Goal: Transaction & Acquisition: Purchase product/service

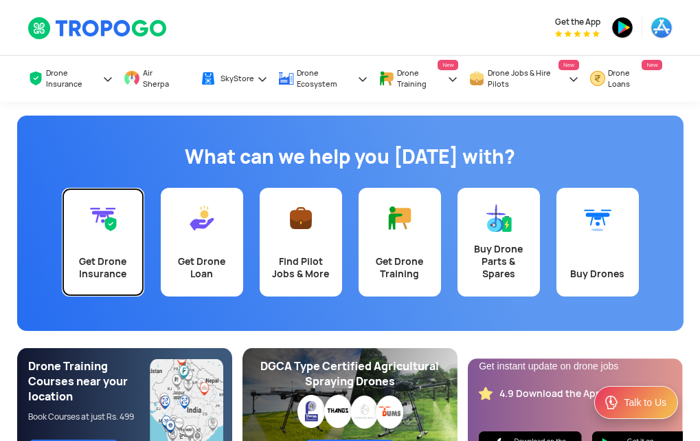
click at [109, 221] on img at bounding box center [102, 217] width 27 height 27
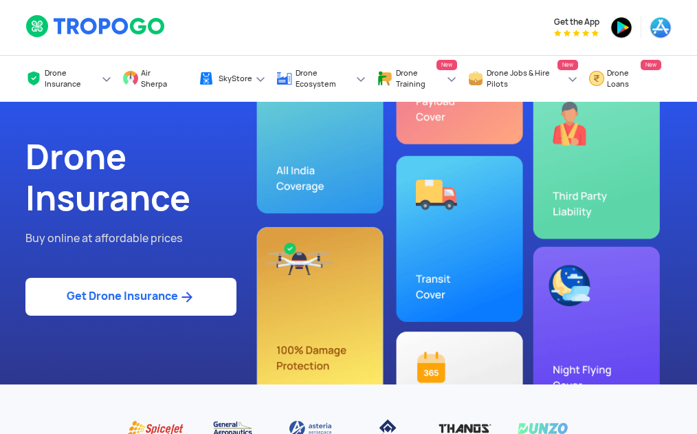
click at [143, 300] on link "Get Drone Insurance" at bounding box center [130, 297] width 211 height 38
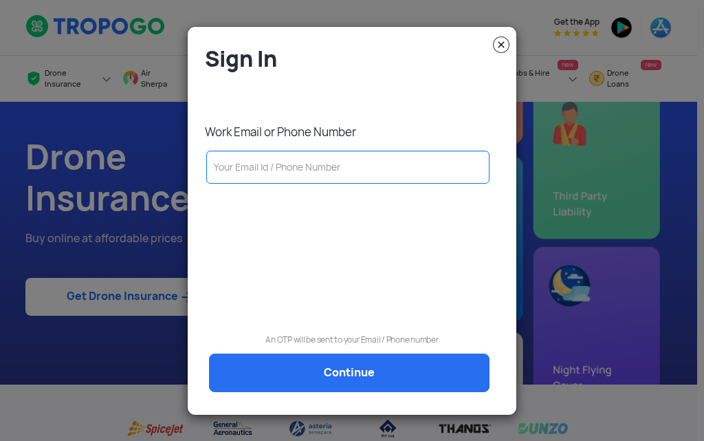
click at [236, 158] on input "text" at bounding box center [347, 167] width 283 height 33
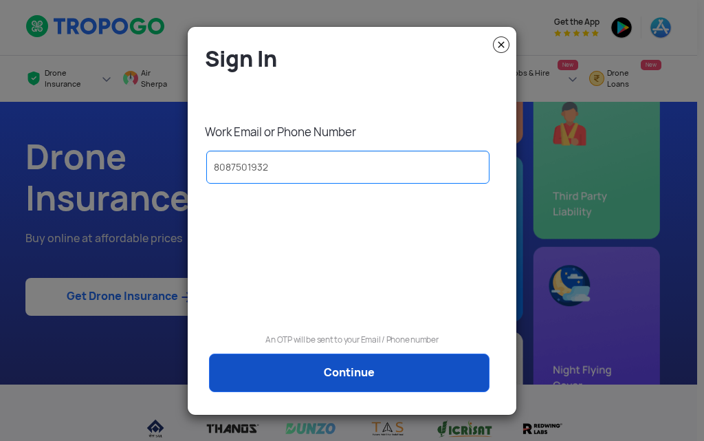
type input "8087501932"
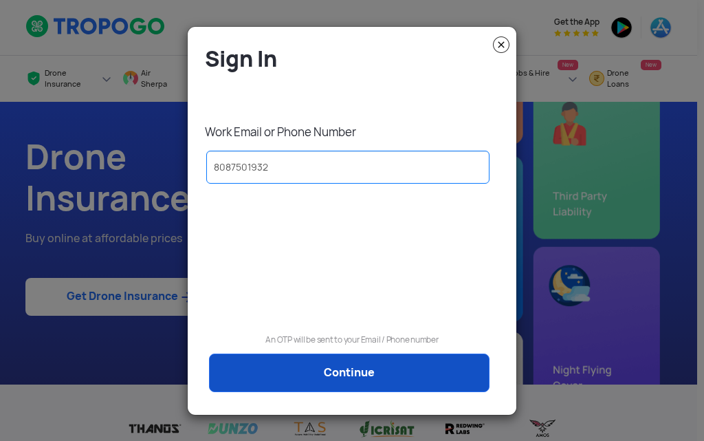
click at [349, 383] on link "Continue" at bounding box center [349, 372] width 280 height 38
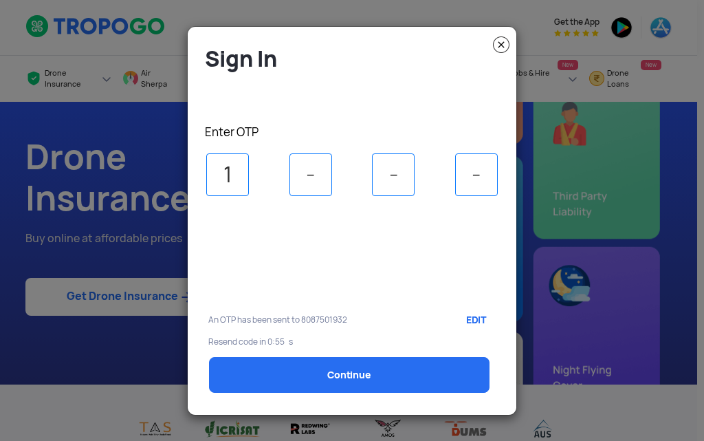
type input "1"
type input "8"
type input "5"
type input "0"
select select "1000000"
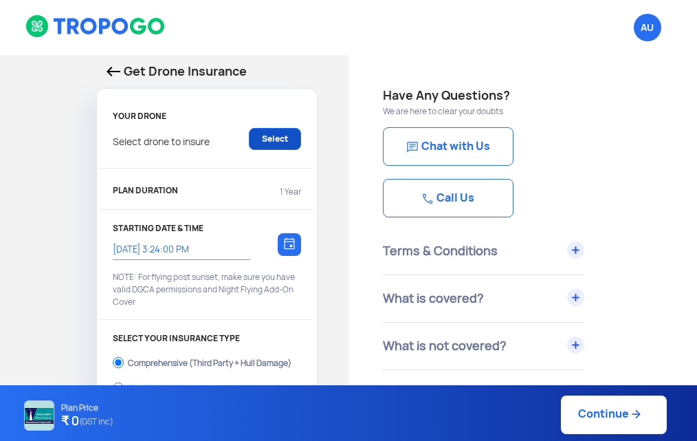
click at [282, 133] on link "Select" at bounding box center [275, 139] width 52 height 22
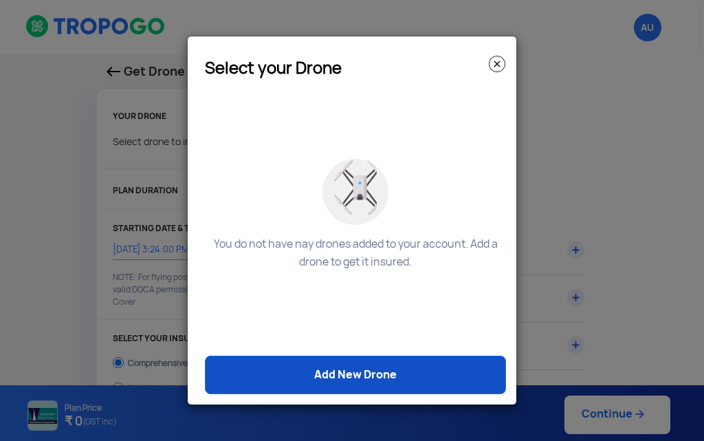
click at [364, 368] on link "Add New Drone" at bounding box center [355, 374] width 301 height 38
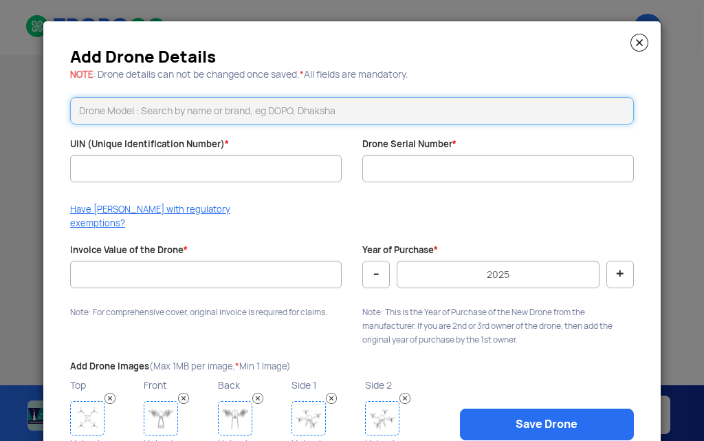
scroll to position [50, 0]
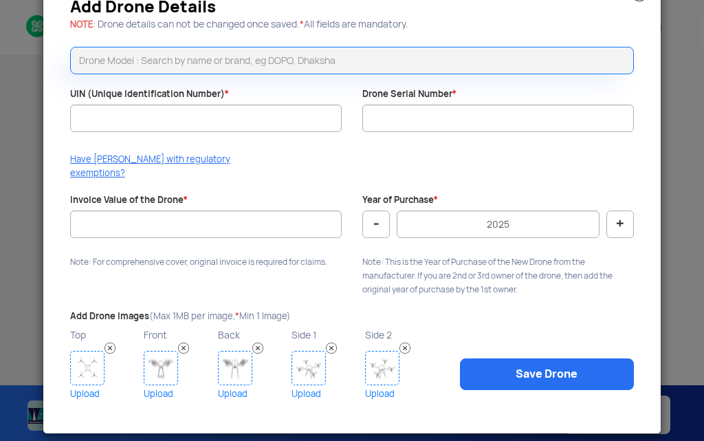
click at [71, 370] on img at bounding box center [87, 368] width 34 height 34
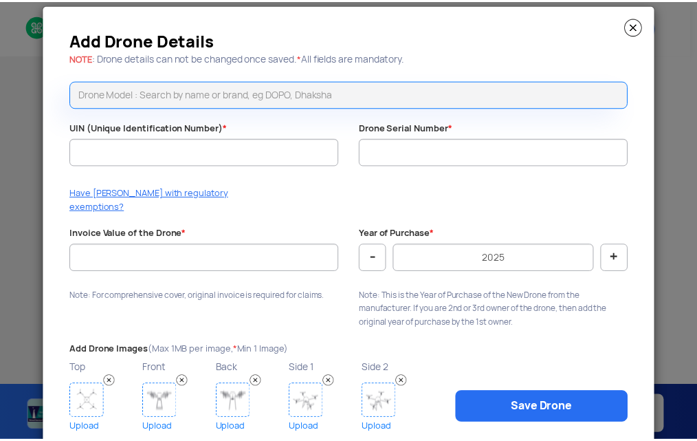
scroll to position [0, 0]
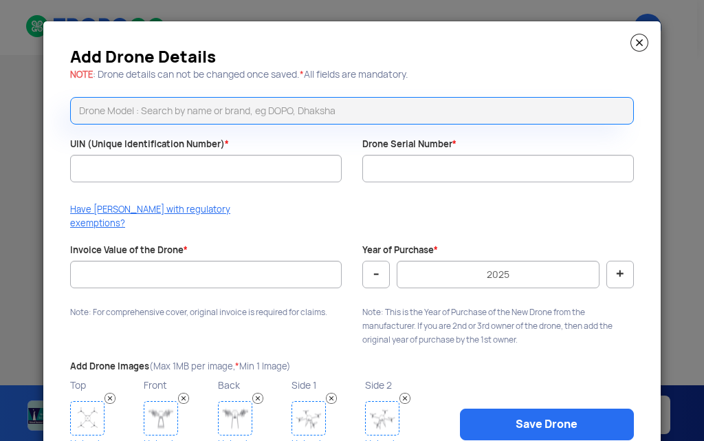
click at [650, 44] on div "Add Drone Details NOTE : Drone details can not be changed once saved. * All fie…" at bounding box center [351, 252] width 617 height 462
click at [636, 44] on img at bounding box center [639, 43] width 18 height 18
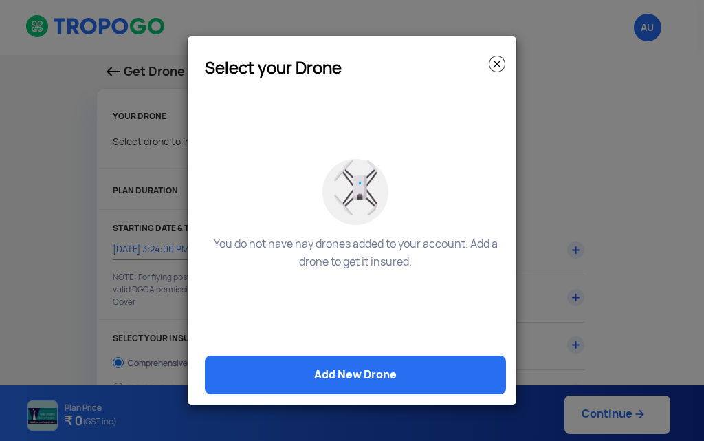
click at [497, 66] on img at bounding box center [497, 64] width 16 height 16
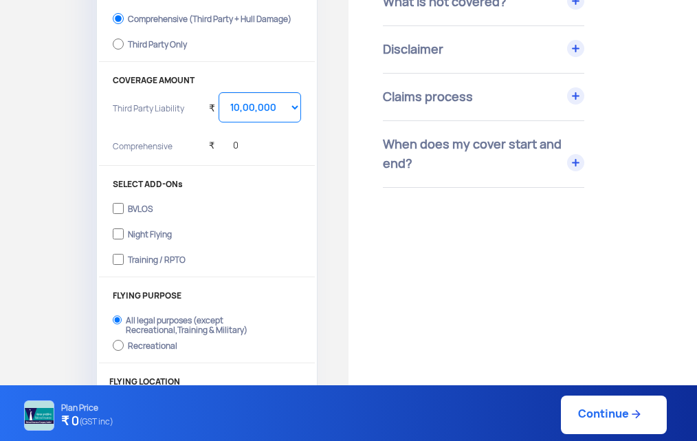
scroll to position [412, 0]
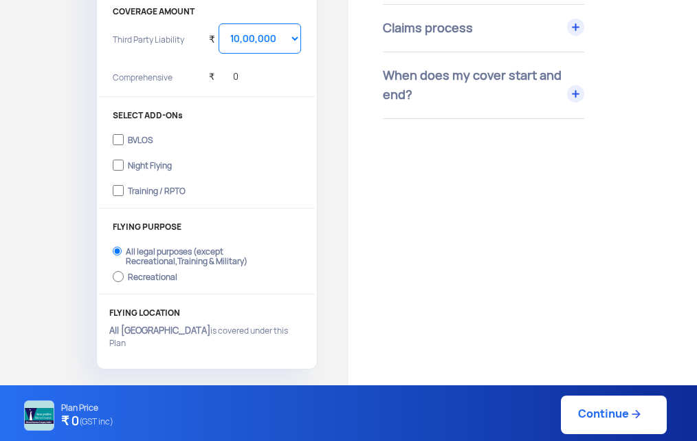
click at [137, 163] on div "Night Flying" at bounding box center [150, 163] width 44 height 5
click at [124, 163] on input "Night Flying" at bounding box center [118, 164] width 11 height 19
checkbox input "true"
click at [133, 182] on label "Training / RPTO" at bounding box center [207, 189] width 188 height 22
click at [124, 182] on input "Training / RPTO" at bounding box center [118, 190] width 11 height 19
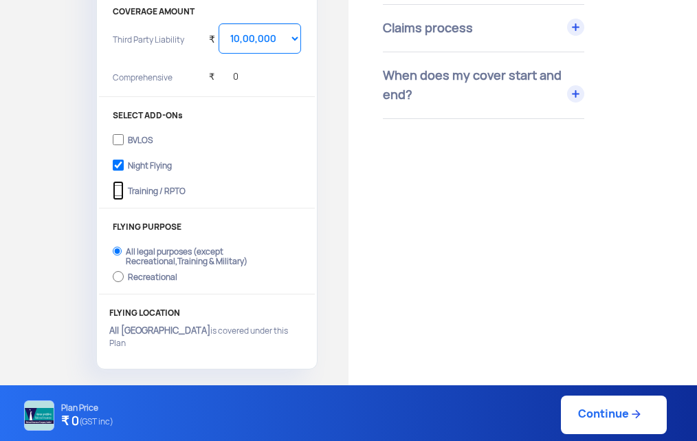
checkbox input "true"
click at [126, 162] on label "Night Flying" at bounding box center [207, 164] width 188 height 22
click at [124, 162] on input "Night Flying" at bounding box center [118, 164] width 11 height 19
click at [146, 158] on label "Night Flying" at bounding box center [207, 164] width 188 height 22
click at [124, 158] on input "Night Flying" at bounding box center [118, 164] width 11 height 19
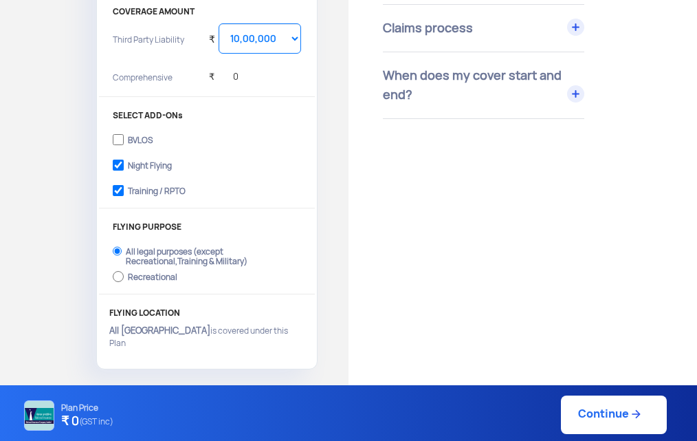
click at [148, 165] on div "Night Flying" at bounding box center [150, 163] width 44 height 5
click at [124, 165] on input "Night Flying" at bounding box center [118, 164] width 11 height 19
checkbox input "false"
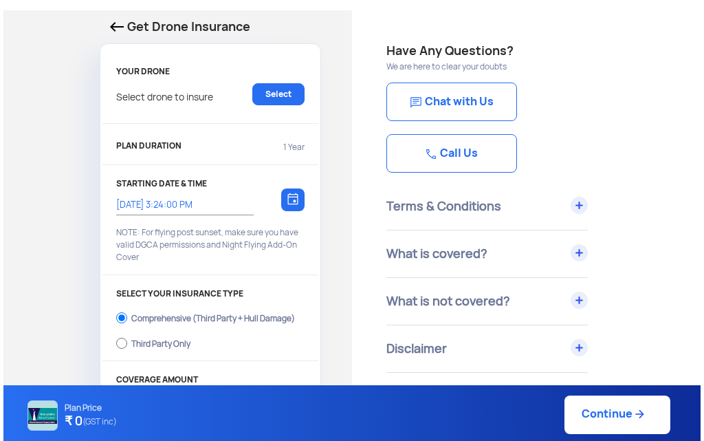
scroll to position [21, 0]
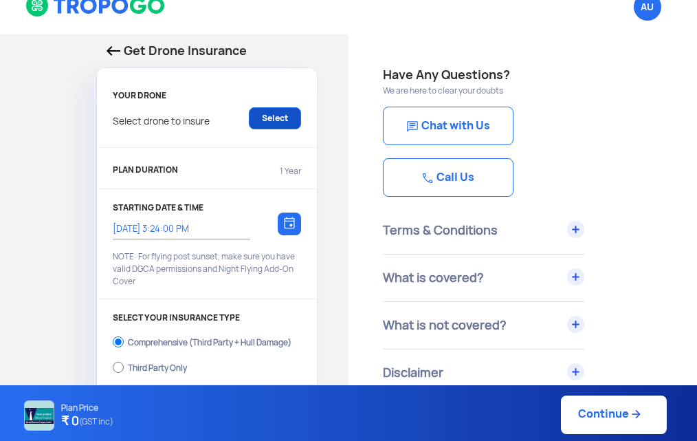
click at [281, 124] on link "Select" at bounding box center [275, 118] width 52 height 22
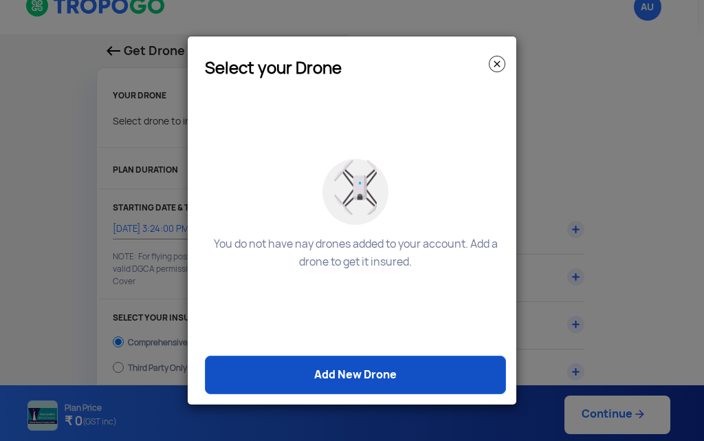
click at [375, 371] on link "Add New Drone" at bounding box center [355, 374] width 301 height 38
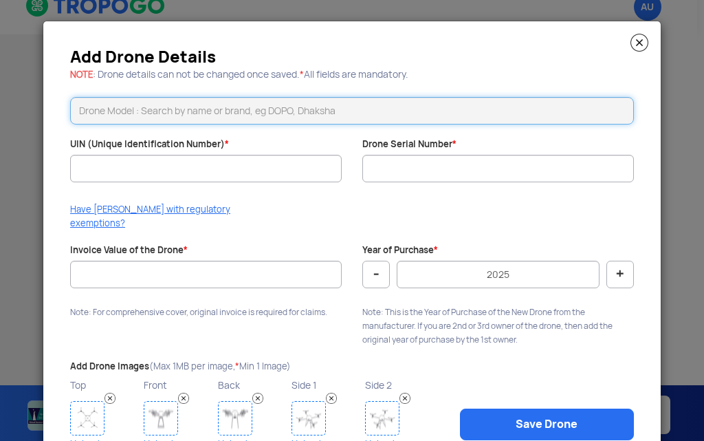
click at [156, 113] on input "text" at bounding box center [352, 110] width 564 height 27
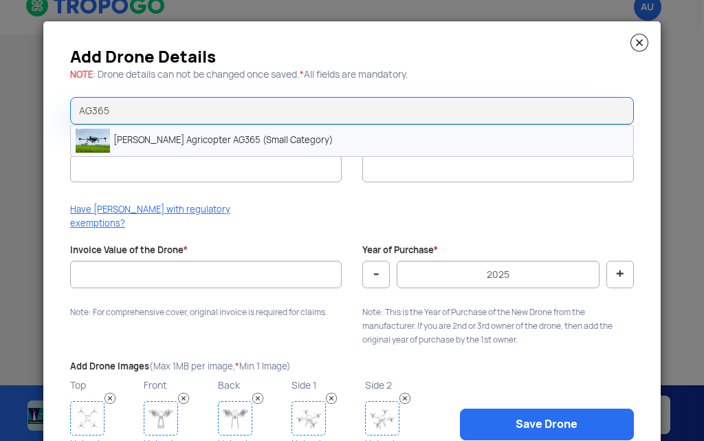
click at [190, 142] on li "Marut Agricopter AG365 (Small Category)" at bounding box center [352, 140] width 562 height 31
type input "Marut Agricopter AG365 (Small Category)"
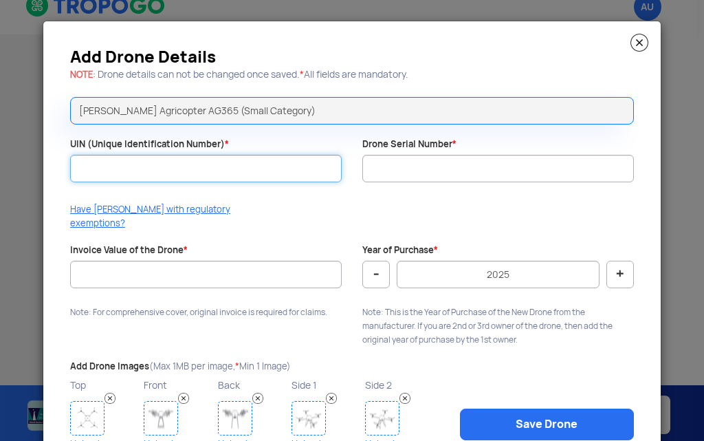
click at [177, 169] on input "UIN (Unique Identification Number) *" at bounding box center [205, 168] width 271 height 27
type input "UA00I1KS0TC"
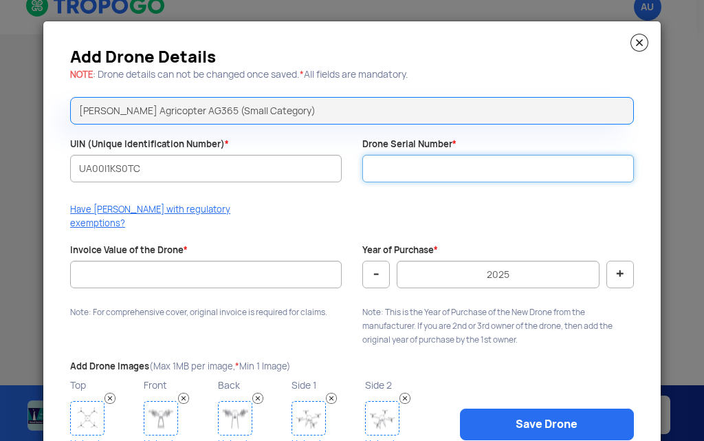
click at [435, 172] on input "Drone Serial Number *" at bounding box center [497, 168] width 271 height 27
type input "SCOLL004240073"
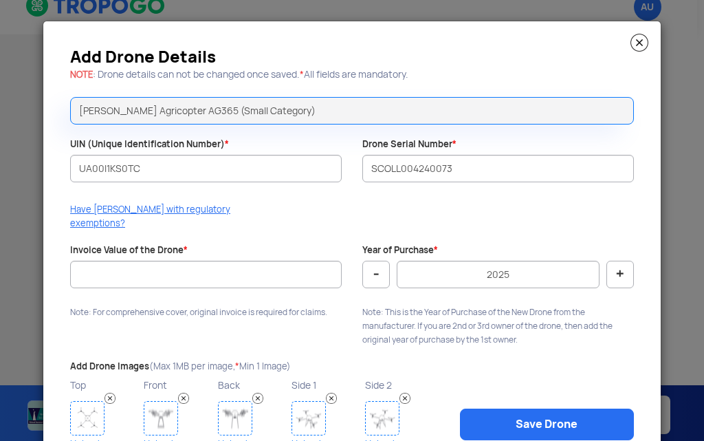
click at [309, 215] on div "Have DAN with regulatory exemptions?" at bounding box center [352, 220] width 584 height 34
click at [243, 267] on input "Invoice Value of the Drone *" at bounding box center [205, 273] width 271 height 27
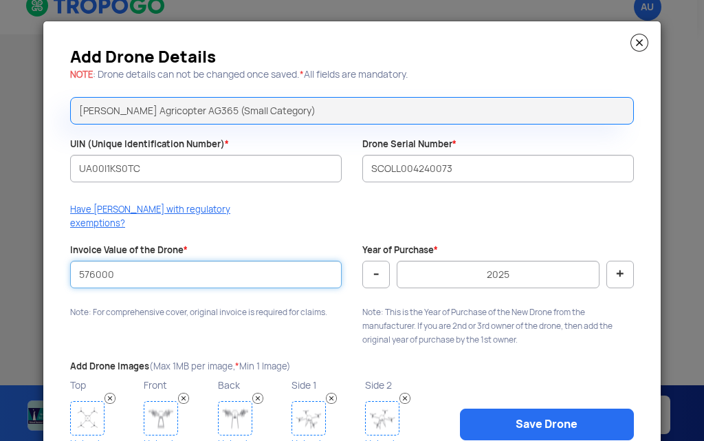
type input "576000"
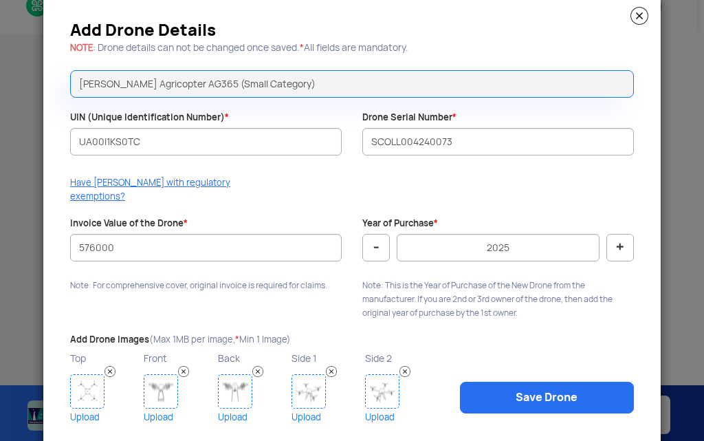
scroll to position [50, 0]
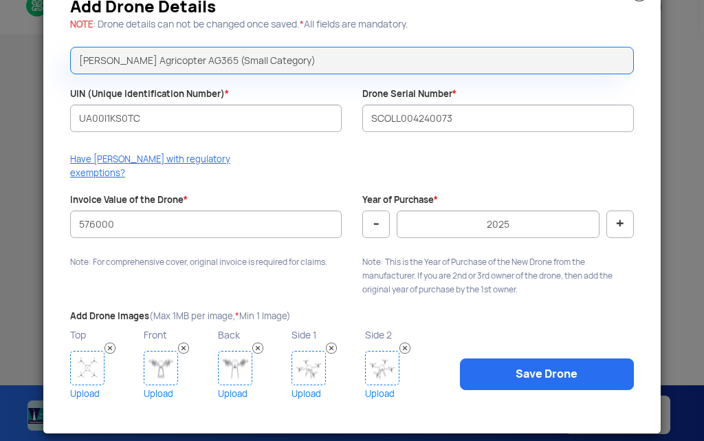
click at [382, 212] on button "-" at bounding box center [375, 223] width 27 height 27
click at [373, 220] on button "-" at bounding box center [375, 223] width 27 height 27
click at [620, 212] on button "+" at bounding box center [619, 223] width 27 height 27
type input "2024"
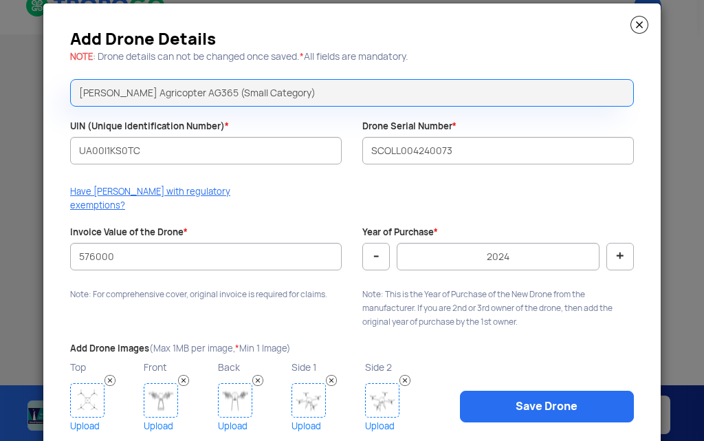
scroll to position [0, 0]
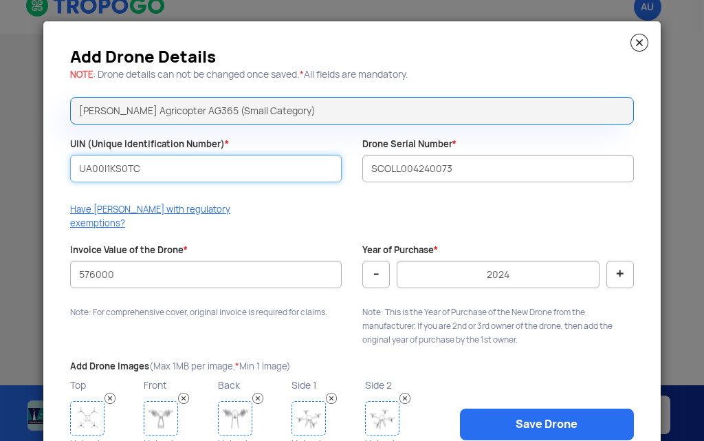
click at [207, 166] on input "UA00I1KS0TC" at bounding box center [205, 168] width 271 height 27
type input "UA00I5MS0TC"
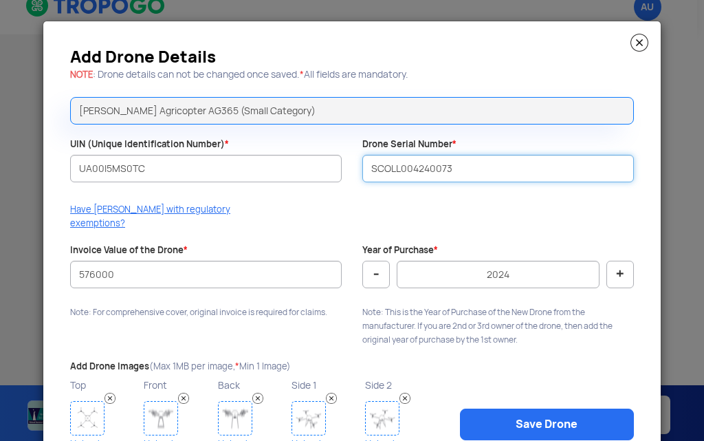
click at [443, 170] on input "SCOLL004240073" at bounding box center [497, 168] width 271 height 27
drag, startPoint x: 465, startPoint y: 167, endPoint x: 291, endPoint y: 154, distance: 174.4
click at [291, 154] on div "Add Drone Details NOTE : Drone details can not be changed once saved. * All fie…" at bounding box center [351, 252] width 617 height 462
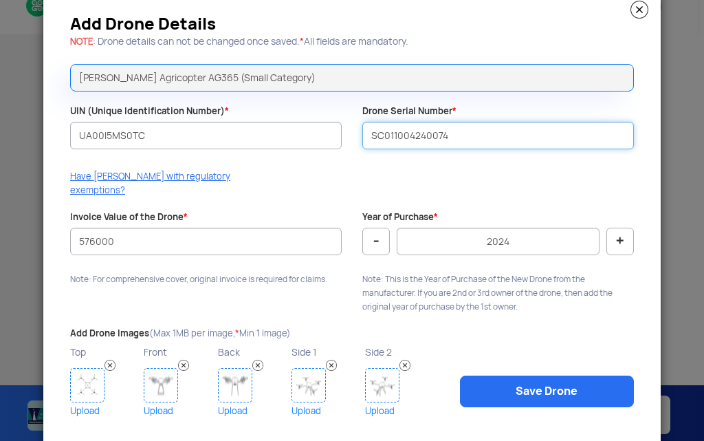
scroll to position [50, 0]
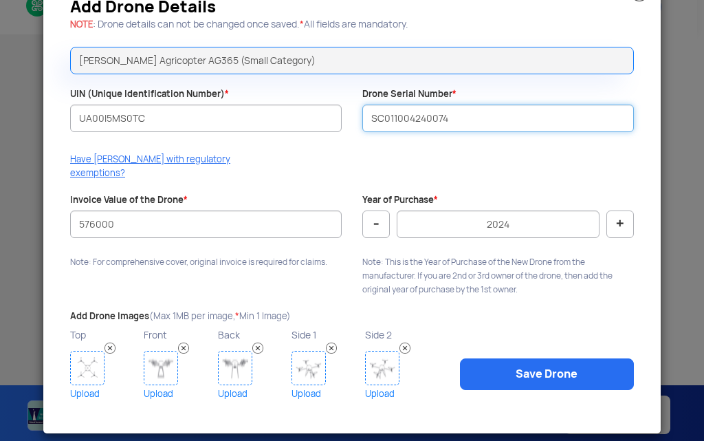
type input "SC011004240074"
click at [86, 353] on img at bounding box center [87, 368] width 34 height 34
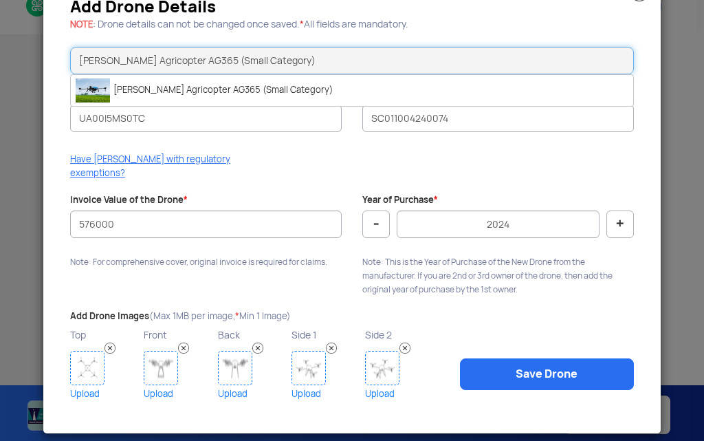
click at [197, 65] on input "Marut Agricopter AG365 (Small Category)" at bounding box center [352, 60] width 564 height 27
type input ")"
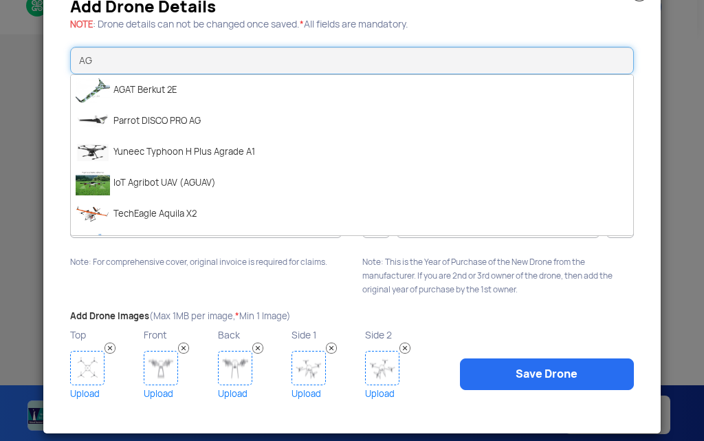
type input "A"
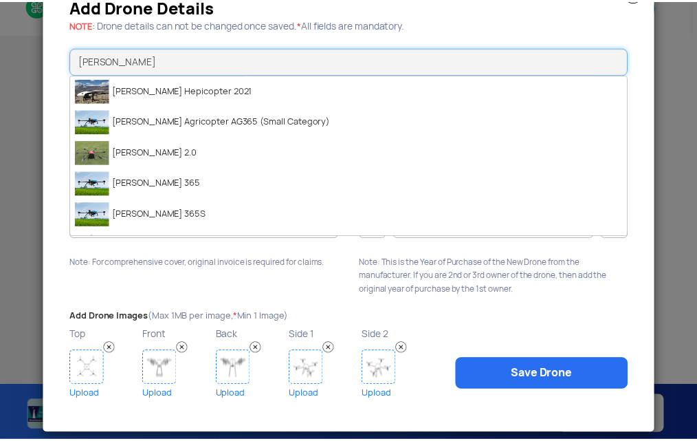
scroll to position [0, 0]
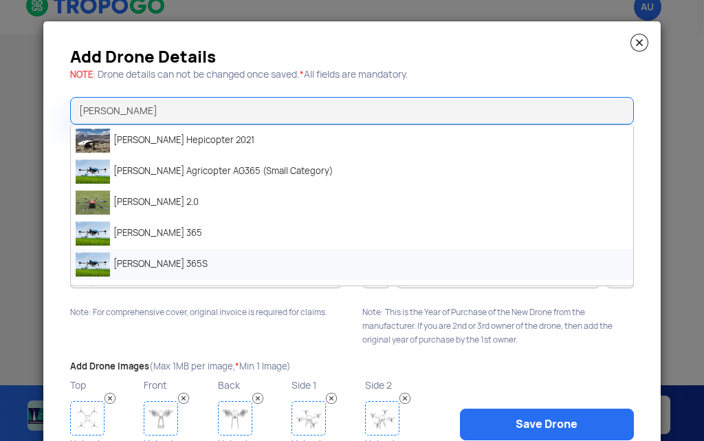
click at [132, 258] on li "Marut AG 365S" at bounding box center [352, 264] width 562 height 31
type input "Marut AG 365S"
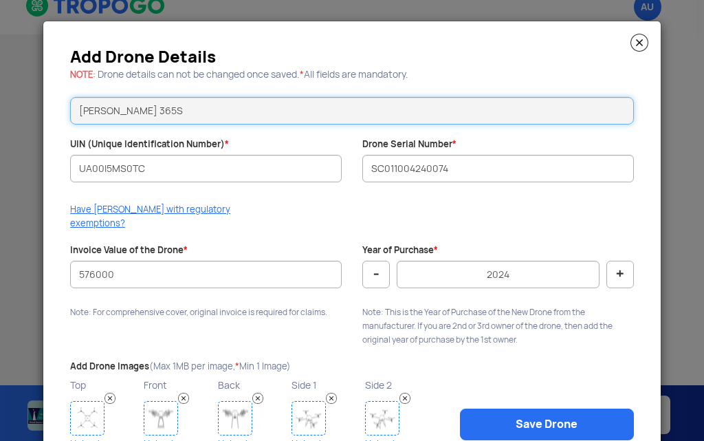
click at [195, 113] on input "Marut AG 365S" at bounding box center [352, 110] width 564 height 27
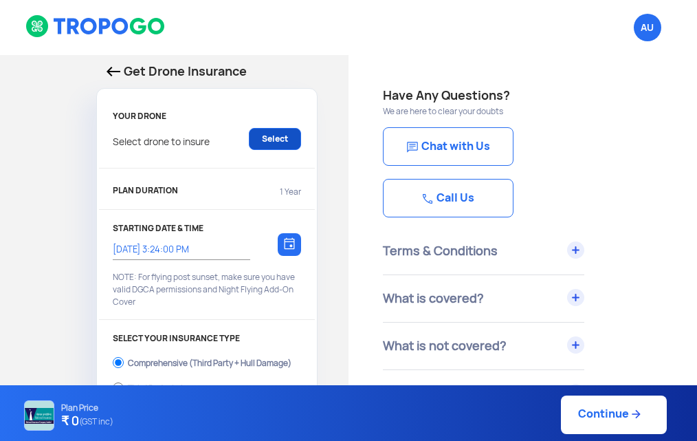
click at [281, 140] on link "Select" at bounding box center [275, 139] width 52 height 22
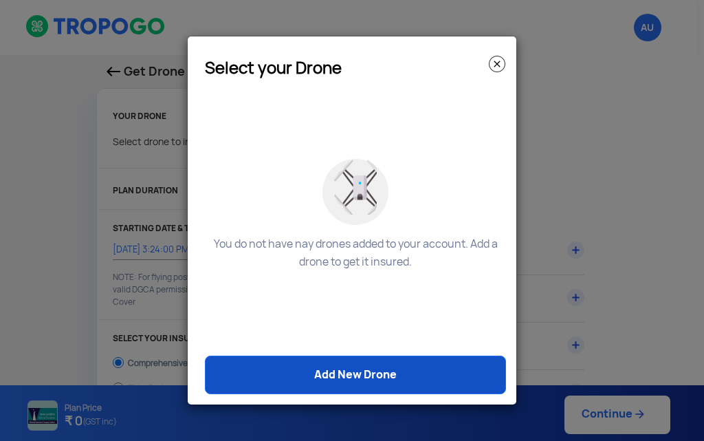
click at [354, 375] on link "Add New Drone" at bounding box center [355, 374] width 301 height 38
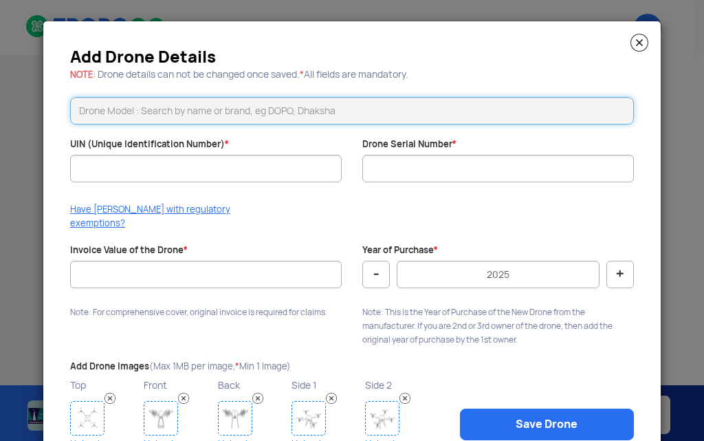
click at [144, 107] on input "text" at bounding box center [352, 110] width 564 height 27
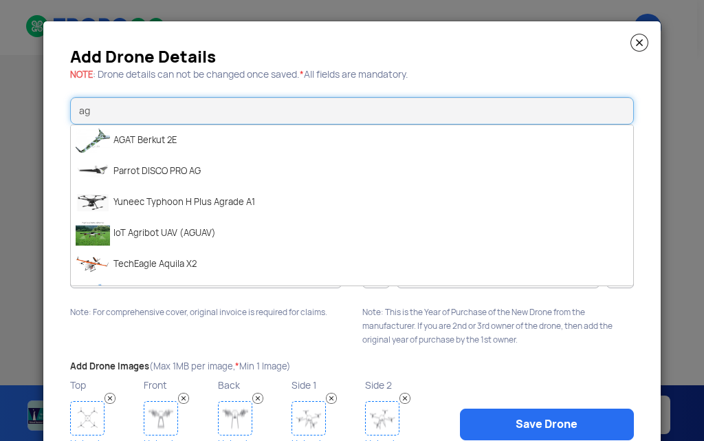
type input "a"
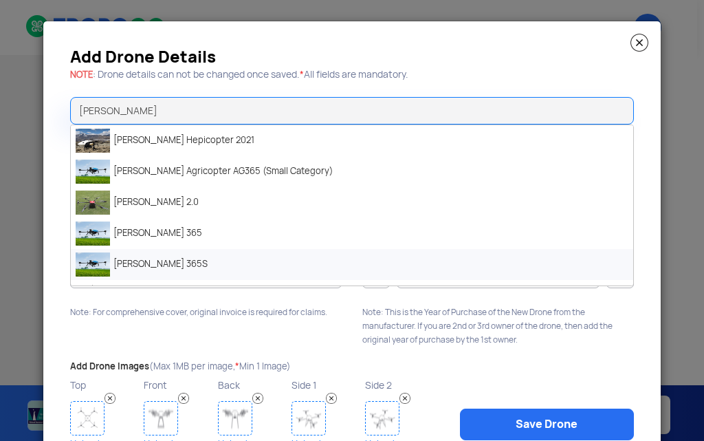
click at [169, 263] on li "Marut AG 365S" at bounding box center [352, 264] width 562 height 31
type input "Marut AG 365S"
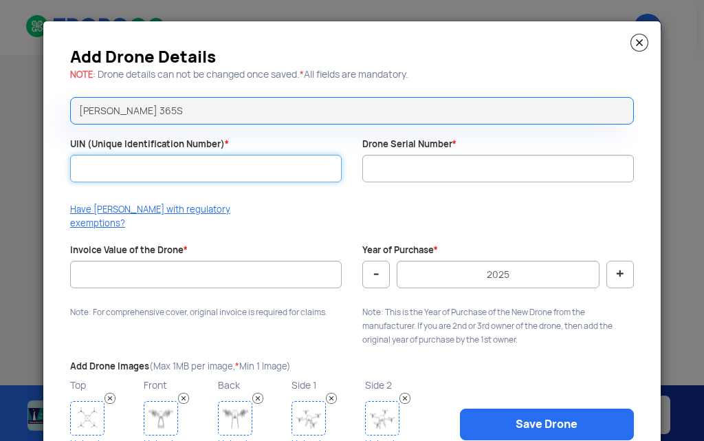
click at [126, 162] on input "UIN (Unique Identification Number) *" at bounding box center [205, 168] width 271 height 27
type input "S"
type input "UA00I5MS0TC"
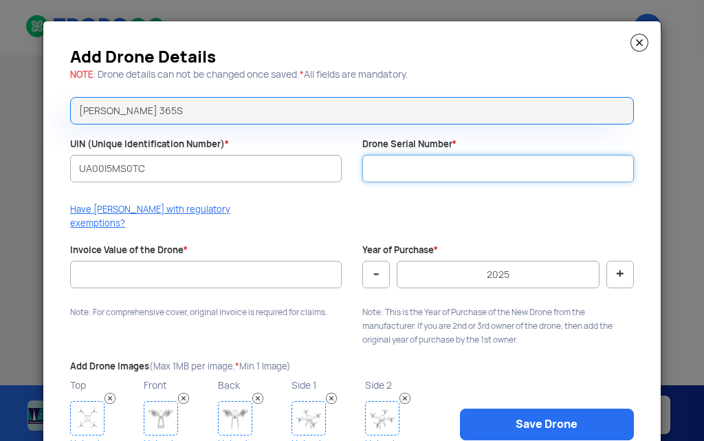
click at [441, 173] on input "Drone Serial Number *" at bounding box center [497, 168] width 271 height 27
type input "A"
type input "SC011004240074"
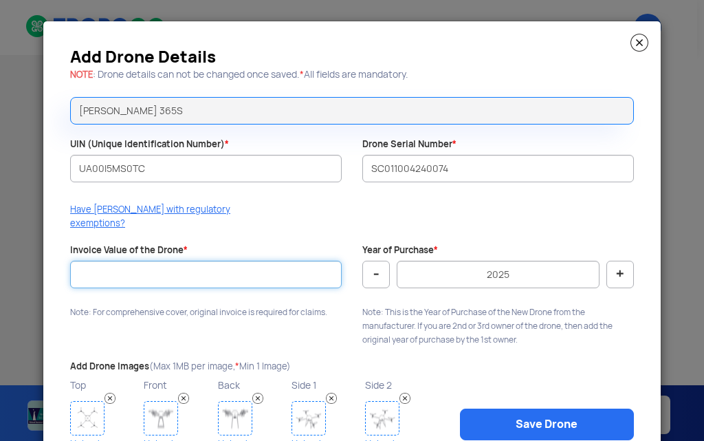
click at [239, 267] on input "Invoice Value of the Drone *" at bounding box center [205, 273] width 271 height 27
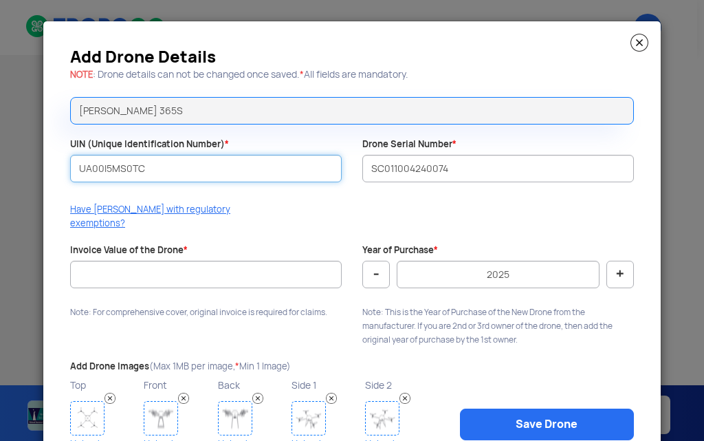
click at [212, 162] on input "UA00I5MS0TC" at bounding box center [205, 168] width 271 height 27
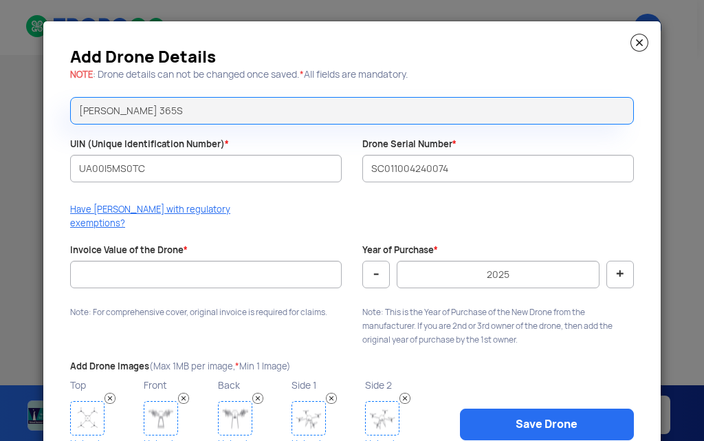
click at [195, 288] on div at bounding box center [205, 295] width 271 height 14
click at [204, 270] on input "Invoice Value of the Drone *" at bounding box center [205, 273] width 271 height 27
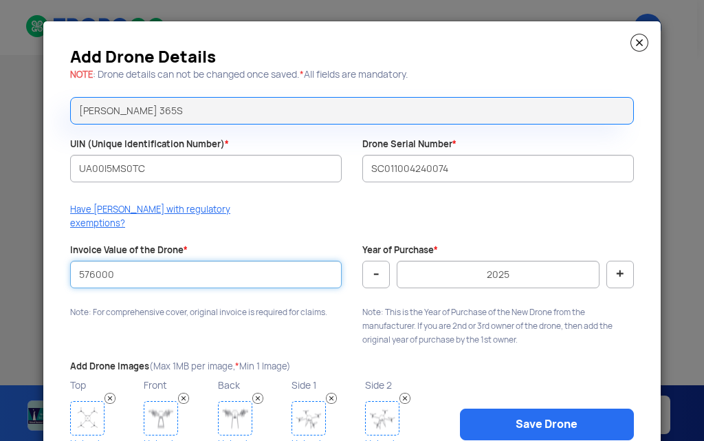
type input "576000"
click at [372, 264] on button "-" at bounding box center [375, 273] width 27 height 27
type input "2024"
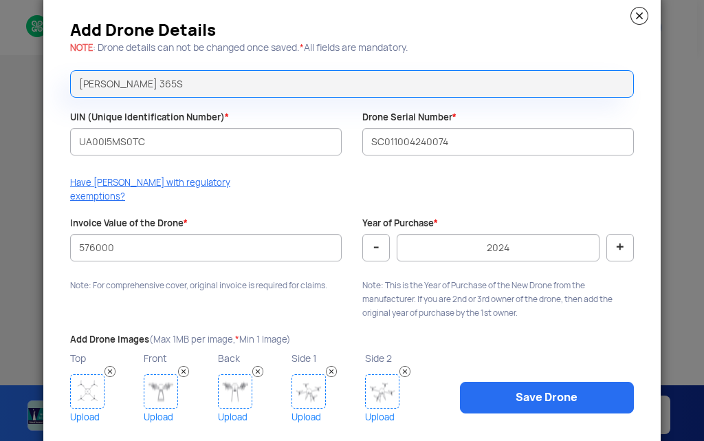
scroll to position [50, 0]
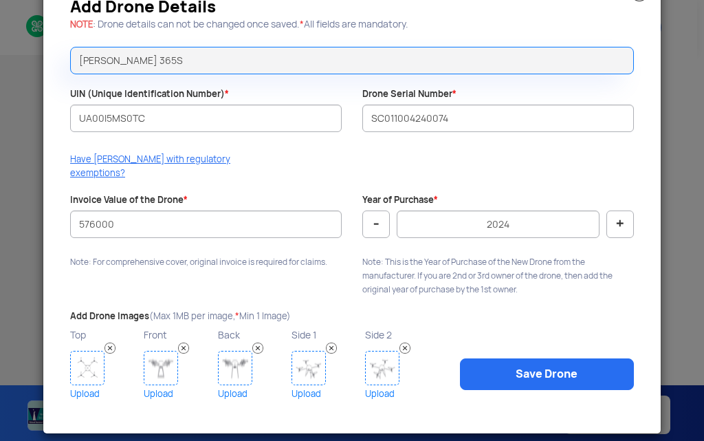
click at [79, 359] on img at bounding box center [87, 368] width 34 height 34
click at [155, 352] on img at bounding box center [161, 368] width 34 height 34
click at [225, 356] on img at bounding box center [235, 368] width 34 height 34
click at [300, 355] on img at bounding box center [308, 368] width 34 height 34
click at [384, 353] on img at bounding box center [382, 368] width 34 height 34
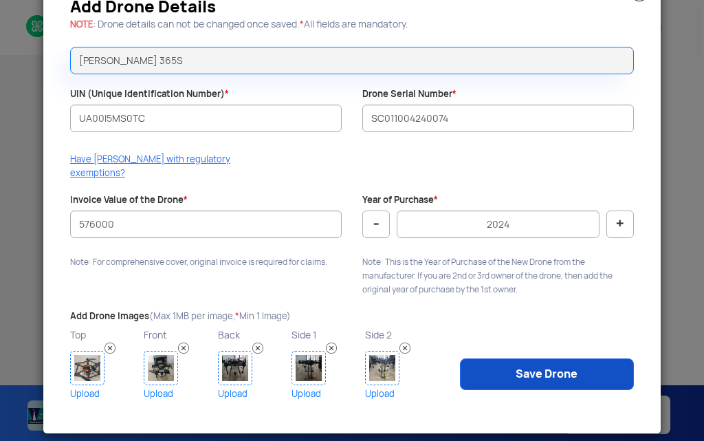
click at [520, 360] on link "Save Drone" at bounding box center [547, 374] width 174 height 32
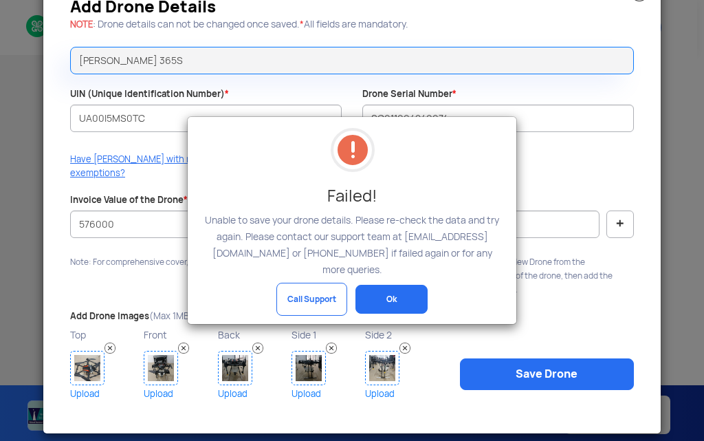
click at [407, 286] on button "Ok" at bounding box center [391, 299] width 72 height 29
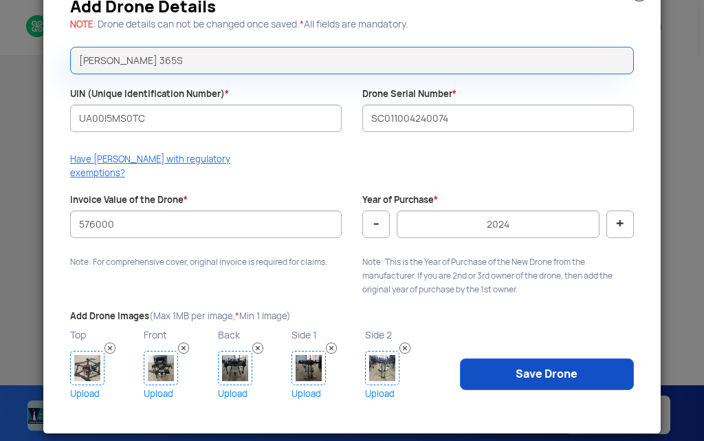
click at [546, 362] on link "Save Drone" at bounding box center [547, 374] width 174 height 32
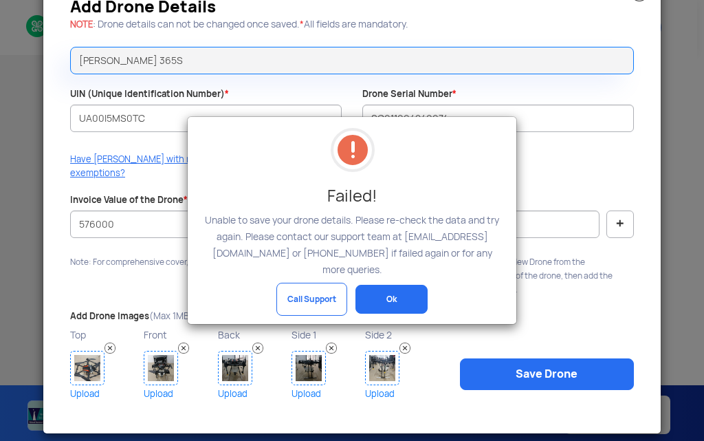
drag, startPoint x: 392, startPoint y: 307, endPoint x: 390, endPoint y: 298, distance: 8.5
click at [392, 302] on div "Failed! Unable to save your drone details. Please re-check the data and try aga…" at bounding box center [352, 220] width 329 height 207
click at [390, 296] on button "Ok" at bounding box center [391, 299] width 72 height 29
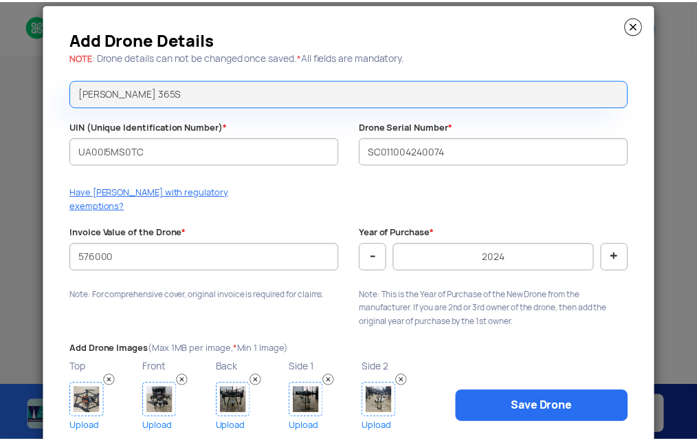
scroll to position [0, 0]
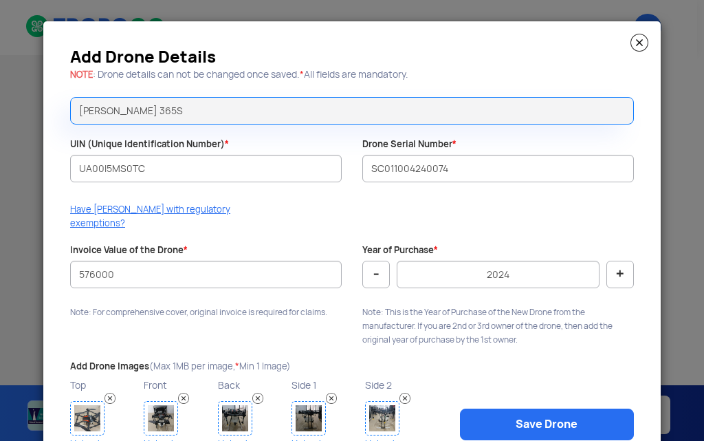
click at [633, 44] on img at bounding box center [639, 43] width 18 height 18
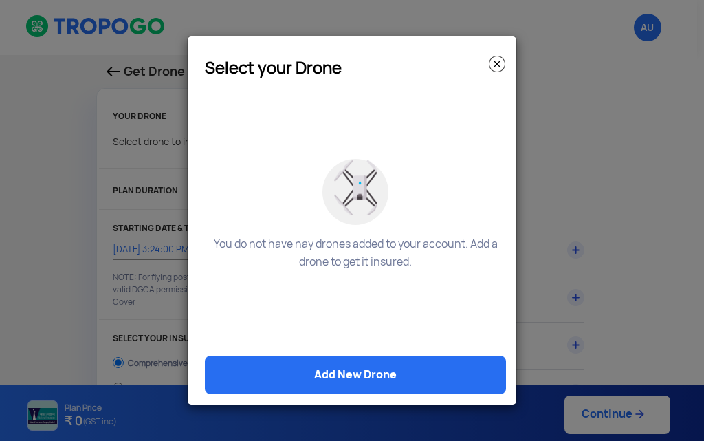
click at [496, 65] on img at bounding box center [497, 64] width 16 height 16
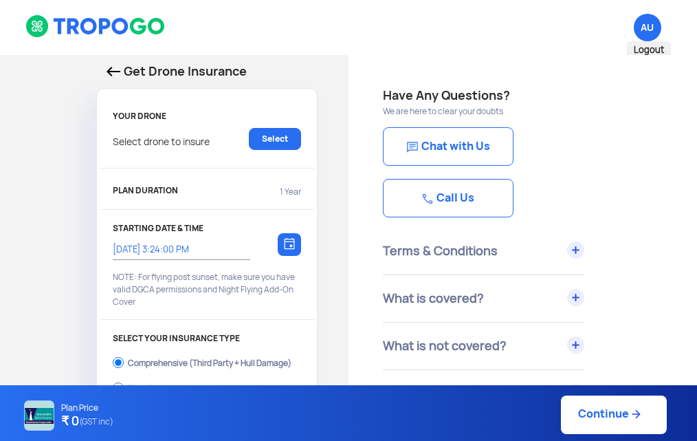
click at [654, 27] on span "AU Logout" at bounding box center [647, 27] width 27 height 27
click at [650, 48] on span "Logout" at bounding box center [649, 50] width 44 height 18
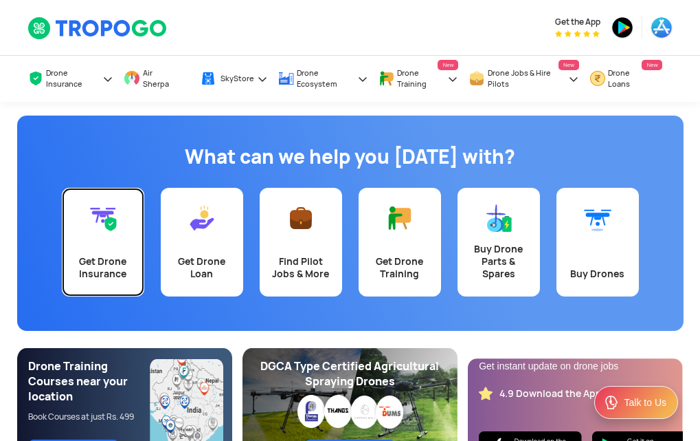
click at [89, 239] on link "Get Drone Insurance" at bounding box center [103, 242] width 82 height 109
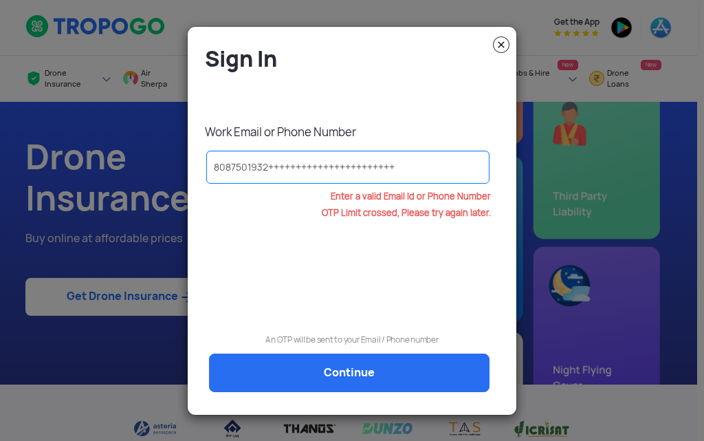
type input "8087501932+++++++++++++++++++++++"
click at [498, 43] on img at bounding box center [501, 44] width 16 height 16
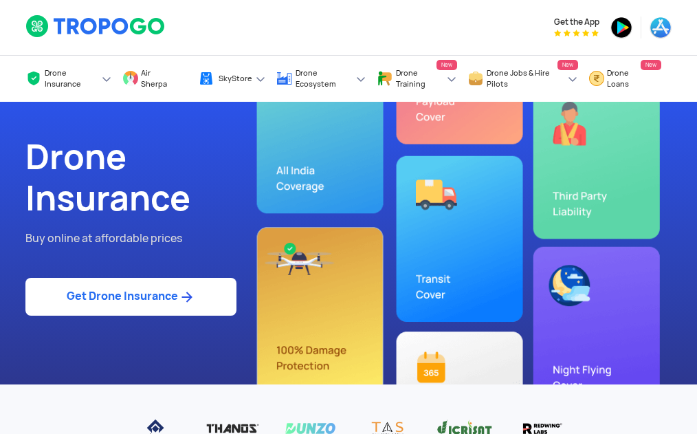
click at [120, 302] on link "Get Drone Insurance" at bounding box center [130, 297] width 211 height 38
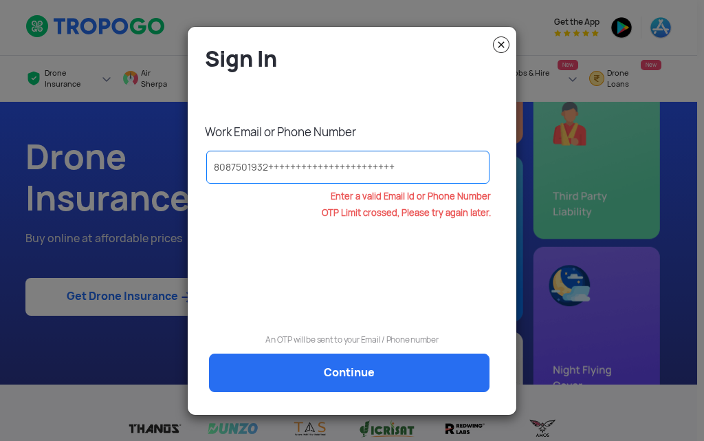
drag, startPoint x: 411, startPoint y: 167, endPoint x: 77, endPoint y: 142, distance: 335.0
click at [77, 142] on modal-container "Sign In Work Email or Phone Number [PHONE_NUMBER]+++++++++++++++++++++++ Enter …" at bounding box center [352, 220] width 704 height 441
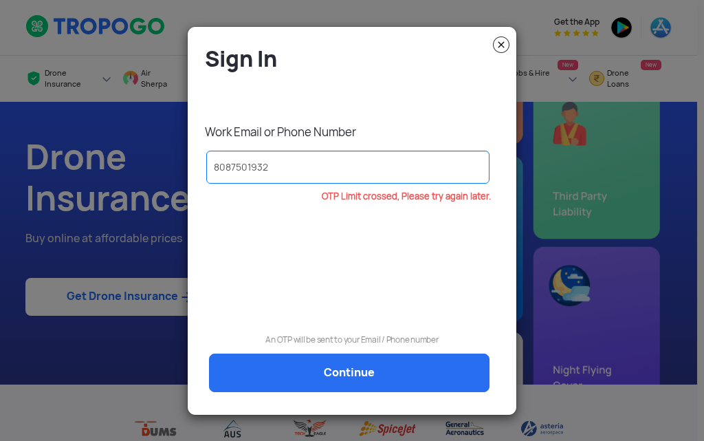
click at [287, 168] on input "8087501932" at bounding box center [347, 167] width 283 height 33
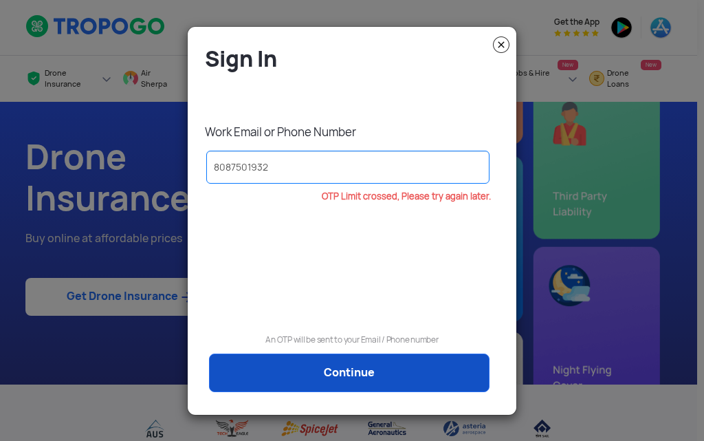
type input "8087501932"
click at [299, 372] on link "Continue" at bounding box center [349, 372] width 280 height 38
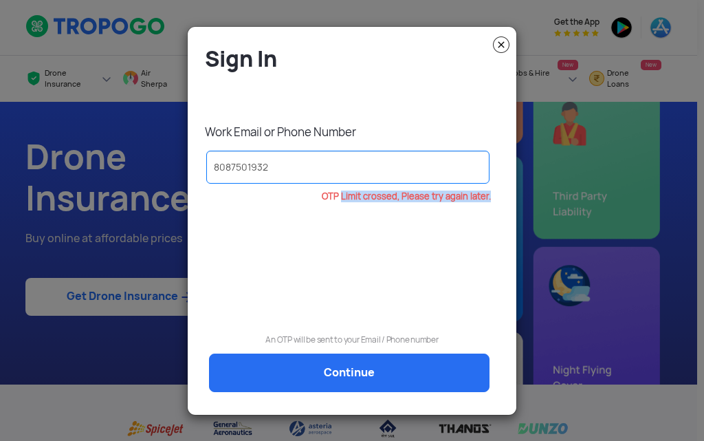
drag, startPoint x: 340, startPoint y: 201, endPoint x: 489, endPoint y: 201, distance: 148.5
click at [489, 201] on p "OTP Limit crossed, Please try again later." at bounding box center [344, 197] width 293 height 10
click at [367, 218] on div "OTP Limit crossed, Please try again later." at bounding box center [352, 245] width 308 height 107
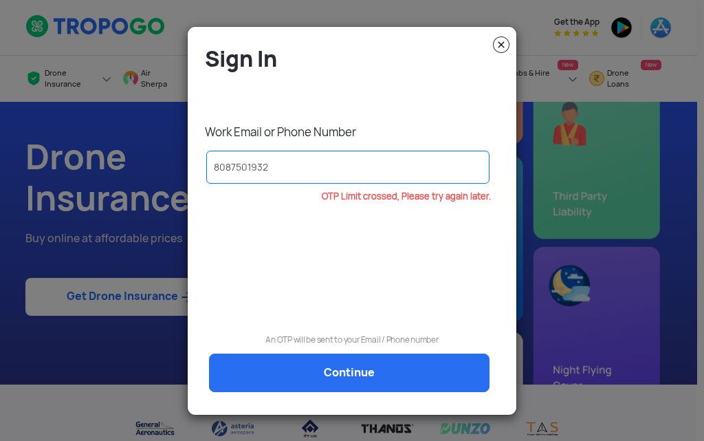
click at [496, 49] on img at bounding box center [501, 44] width 16 height 16
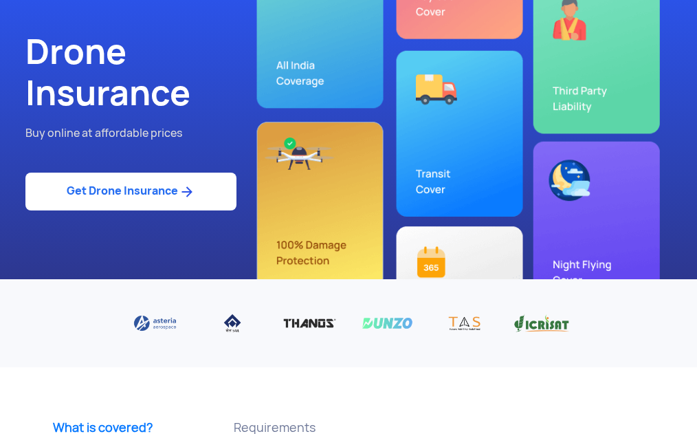
scroll to position [206, 0]
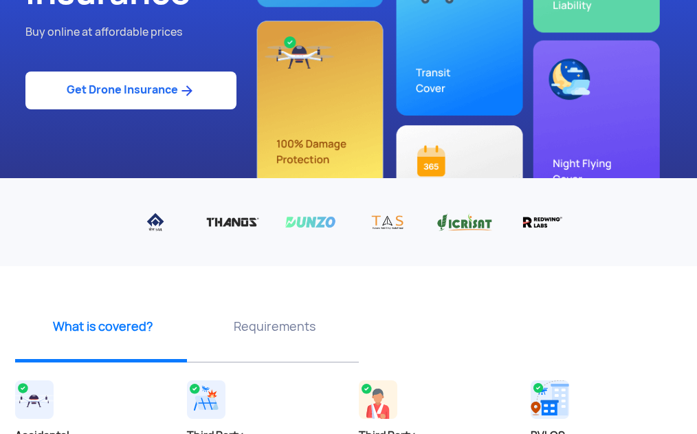
click at [252, 328] on p "Requirements" at bounding box center [275, 326] width 162 height 17
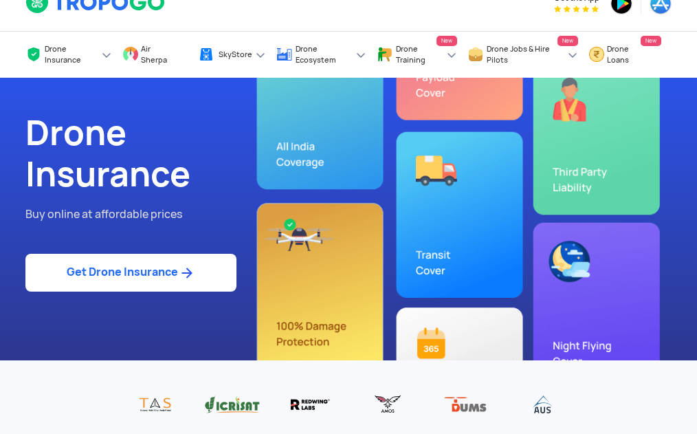
scroll to position [0, 0]
